Goal: Task Accomplishment & Management: Manage account settings

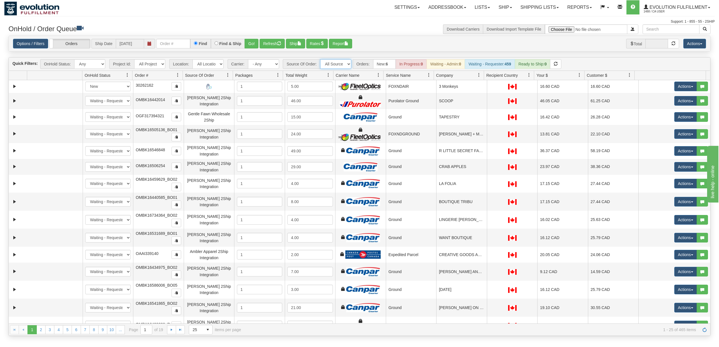
click at [323, 65] on select "All Sources AirBlaster 2Ship Integration Ambler Apparel 2Ship Integration BC [M…" at bounding box center [335, 64] width 31 height 10
select select "Gentle Fawn Wholesale 2Ship"
click at [321, 60] on select "All Sources AirBlaster 2Ship Integration Ambler Apparel 2Ship Integration BC [M…" at bounding box center [335, 64] width 31 height 10
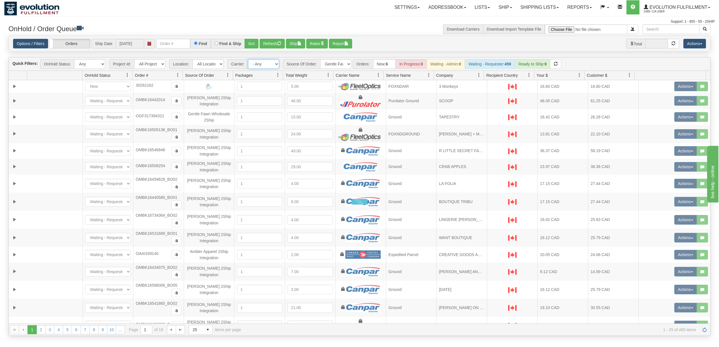
click at [266, 68] on select "- Any - Has NO carrier assigned - Has a carrier assigned FleetOptics Inc. My Ca…" at bounding box center [263, 64] width 31 height 10
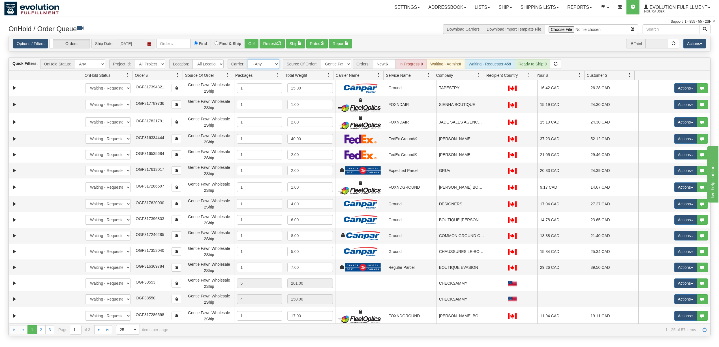
select select "-1"
click at [248, 60] on select "- Any - Has NO carrier assigned - Has a carrier assigned FleetOptics Inc. My Ca…" at bounding box center [263, 64] width 31 height 10
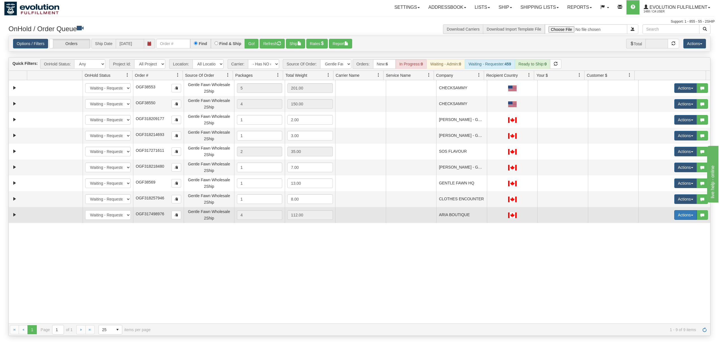
click at [539, 212] on button "Actions" at bounding box center [685, 215] width 23 height 10
click at [539, 240] on span "Rate All Services" at bounding box center [674, 240] width 34 height 5
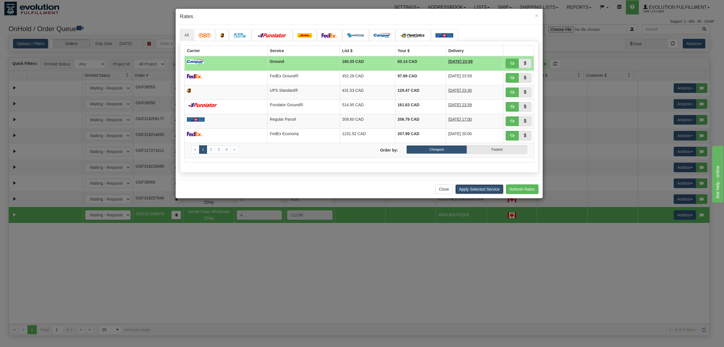
click at [487, 192] on button "Apply Selected Service" at bounding box center [480, 189] width 48 height 10
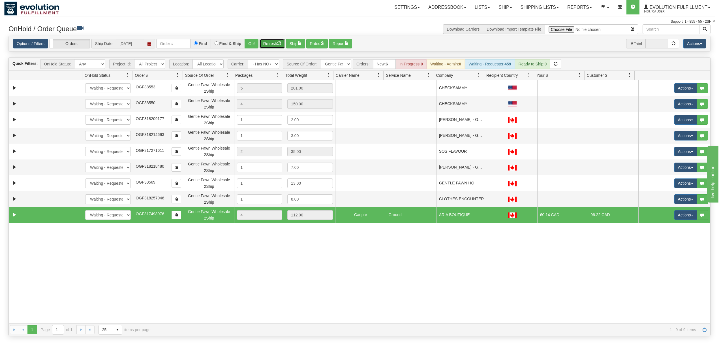
click at [270, 45] on button "Refresh" at bounding box center [271, 44] width 25 height 10
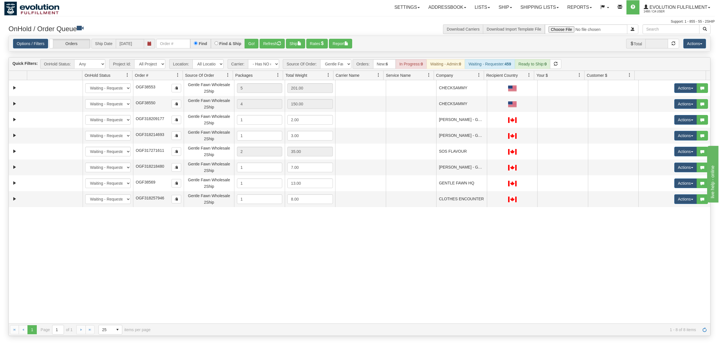
click at [398, 254] on div "31290773 EVOLUTION V3 90225545 0 New In Progress Waiting - Admin Waiting - Requ…" at bounding box center [359, 201] width 701 height 243
click at [341, 65] on select "All Sources AirBlaster 2Ship Integration Ambler Apparel 2Ship Integration BC [M…" at bounding box center [335, 64] width 31 height 10
select select "EMU Australia 2Ship Integration"
click at [321, 60] on select "All Sources AirBlaster 2Ship Integration Ambler Apparel 2Ship Integration BC [M…" at bounding box center [335, 64] width 31 height 10
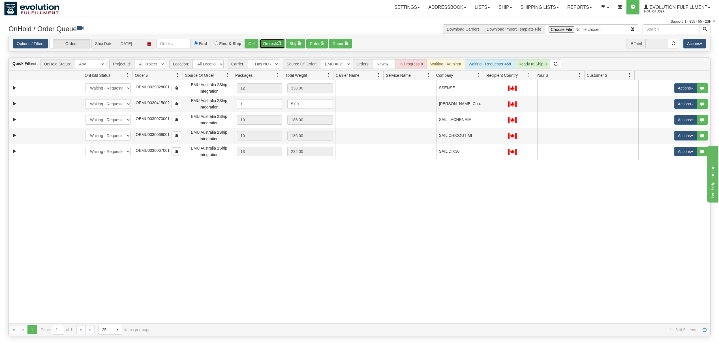
click at [273, 41] on button "Refresh" at bounding box center [271, 44] width 25 height 10
click at [136, 260] on div "Toggle navigation Settings Shipping Preferences Fields Preferences New" at bounding box center [359, 173] width 719 height 347
click at [448, 239] on div "31339745 EVOLUTION V3 90349697 0 New In Progress Waiting - Admin Waiting - Requ…" at bounding box center [359, 201] width 701 height 243
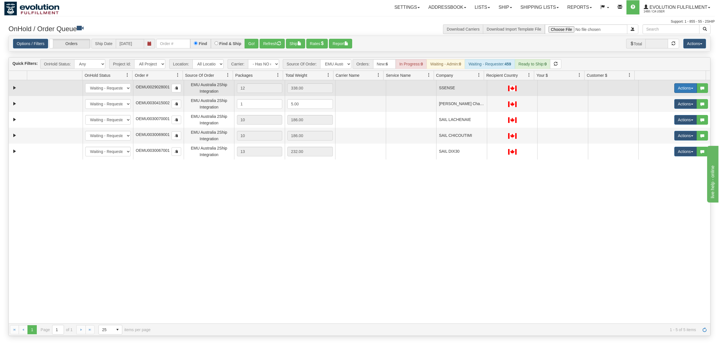
click at [539, 87] on button "Actions" at bounding box center [685, 88] width 23 height 10
click at [539, 129] on span "Delete" at bounding box center [664, 128] width 15 height 5
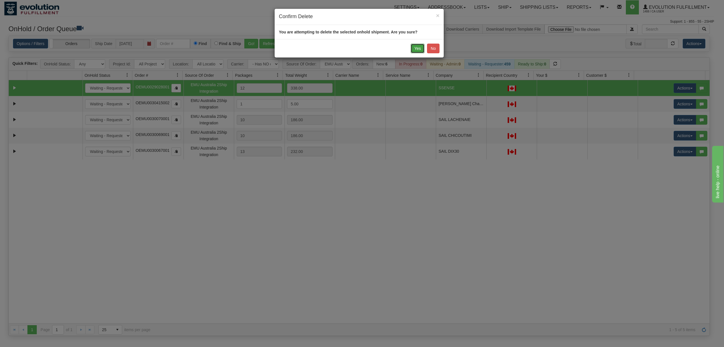
click at [416, 50] on button "Yes" at bounding box center [418, 49] width 14 height 10
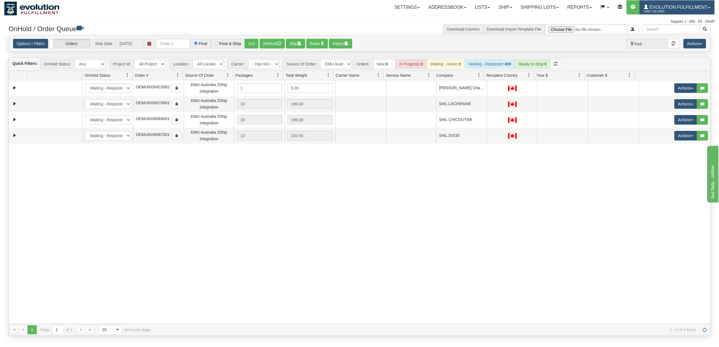
click at [539, 7] on span "Evolution Fulfillment" at bounding box center [677, 7] width 59 height 5
click at [539, 31] on link "MULTI-FACTOR AUTH" at bounding box center [685, 26] width 57 height 7
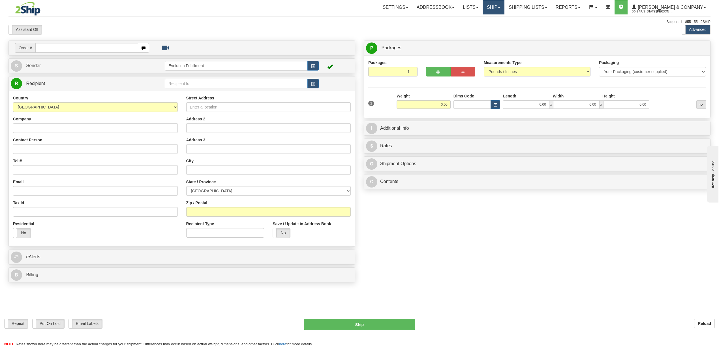
click at [504, 6] on link "Ship" at bounding box center [493, 7] width 22 height 14
